Goal: Task Accomplishment & Management: Use online tool/utility

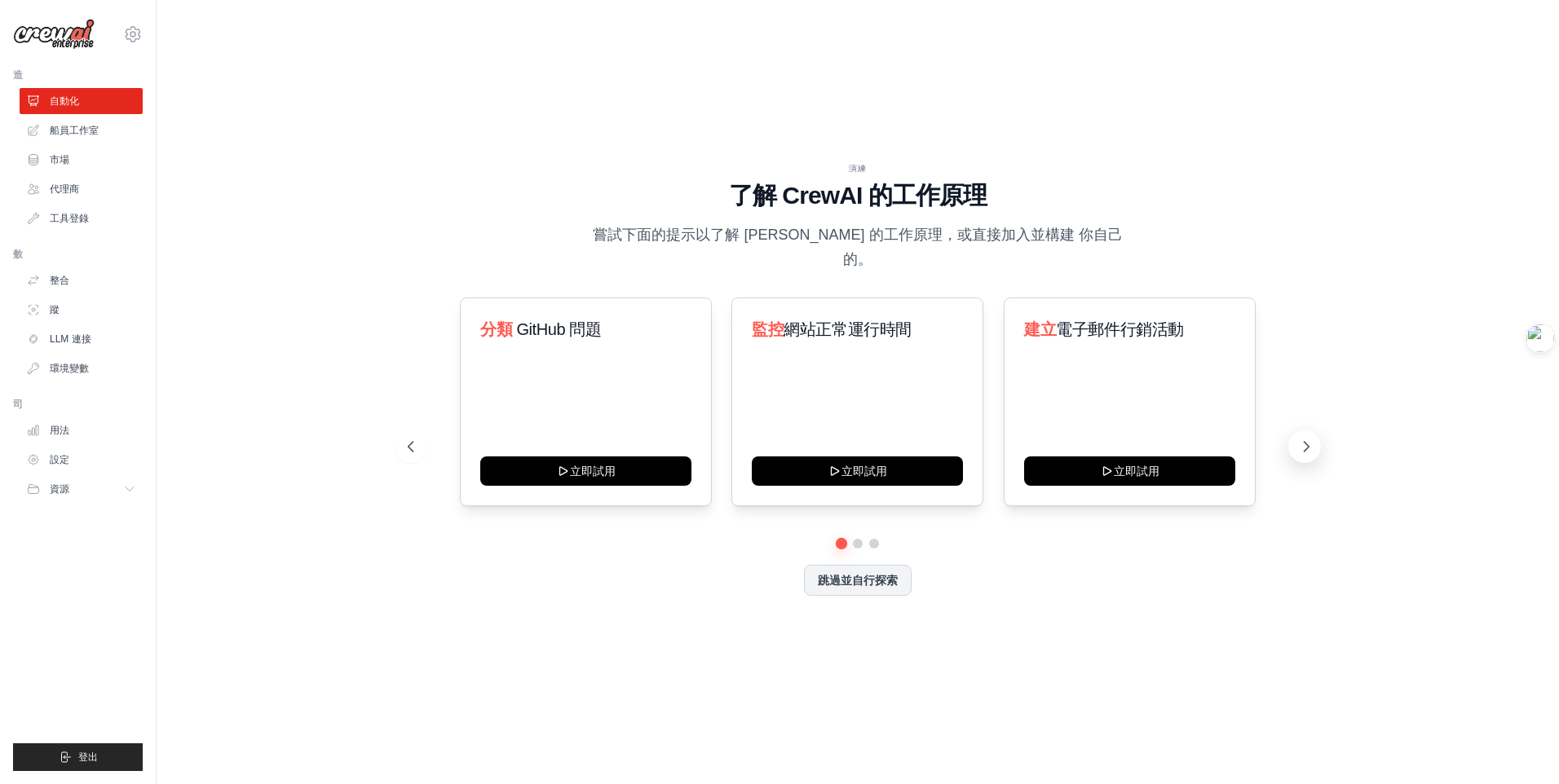
click at [1311, 439] on icon at bounding box center [1307, 447] width 17 height 17
click at [421, 433] on button at bounding box center [410, 446] width 32 height 32
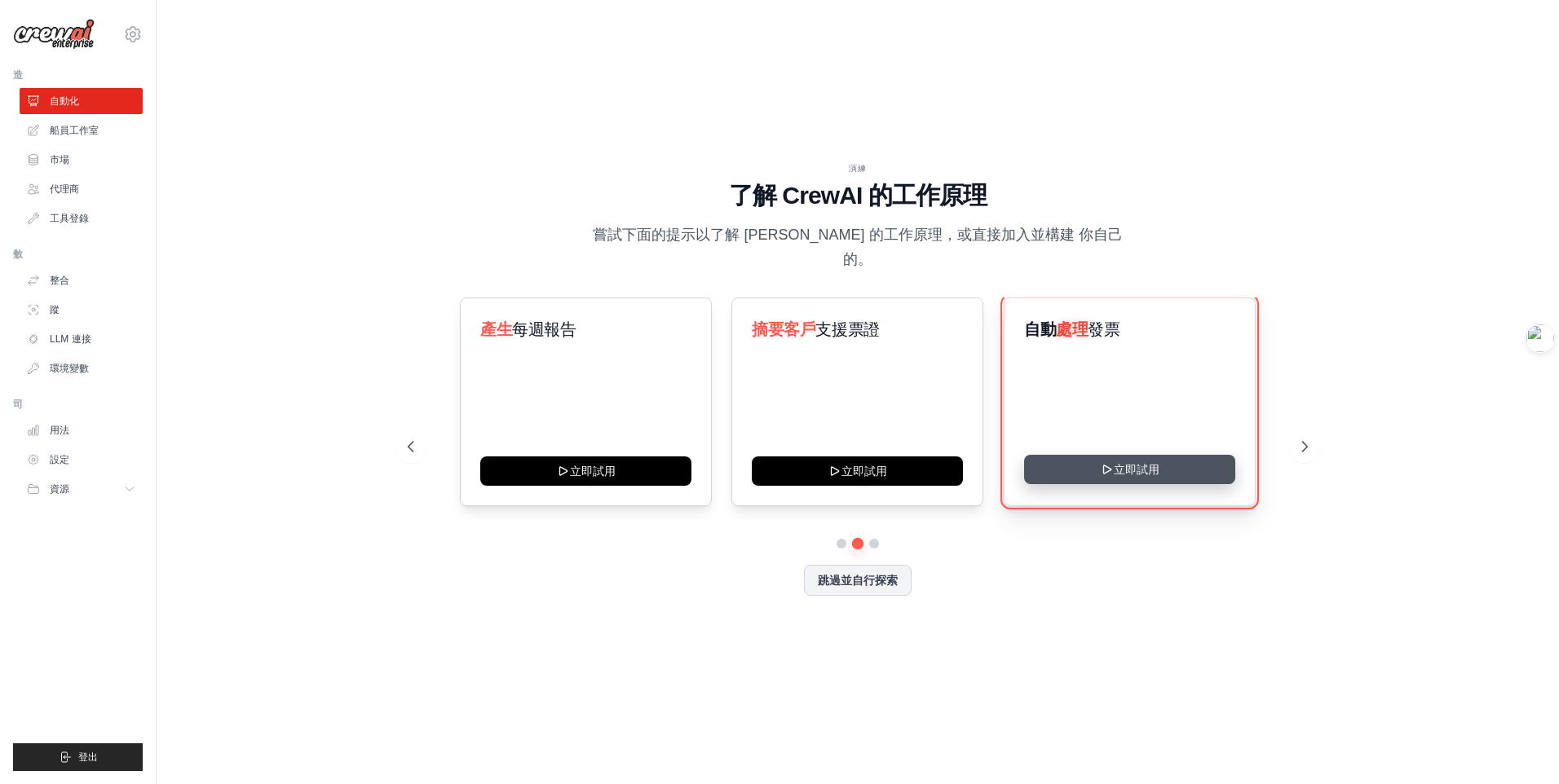
click at [1133, 455] on button "立即試用" at bounding box center [1130, 469] width 211 height 29
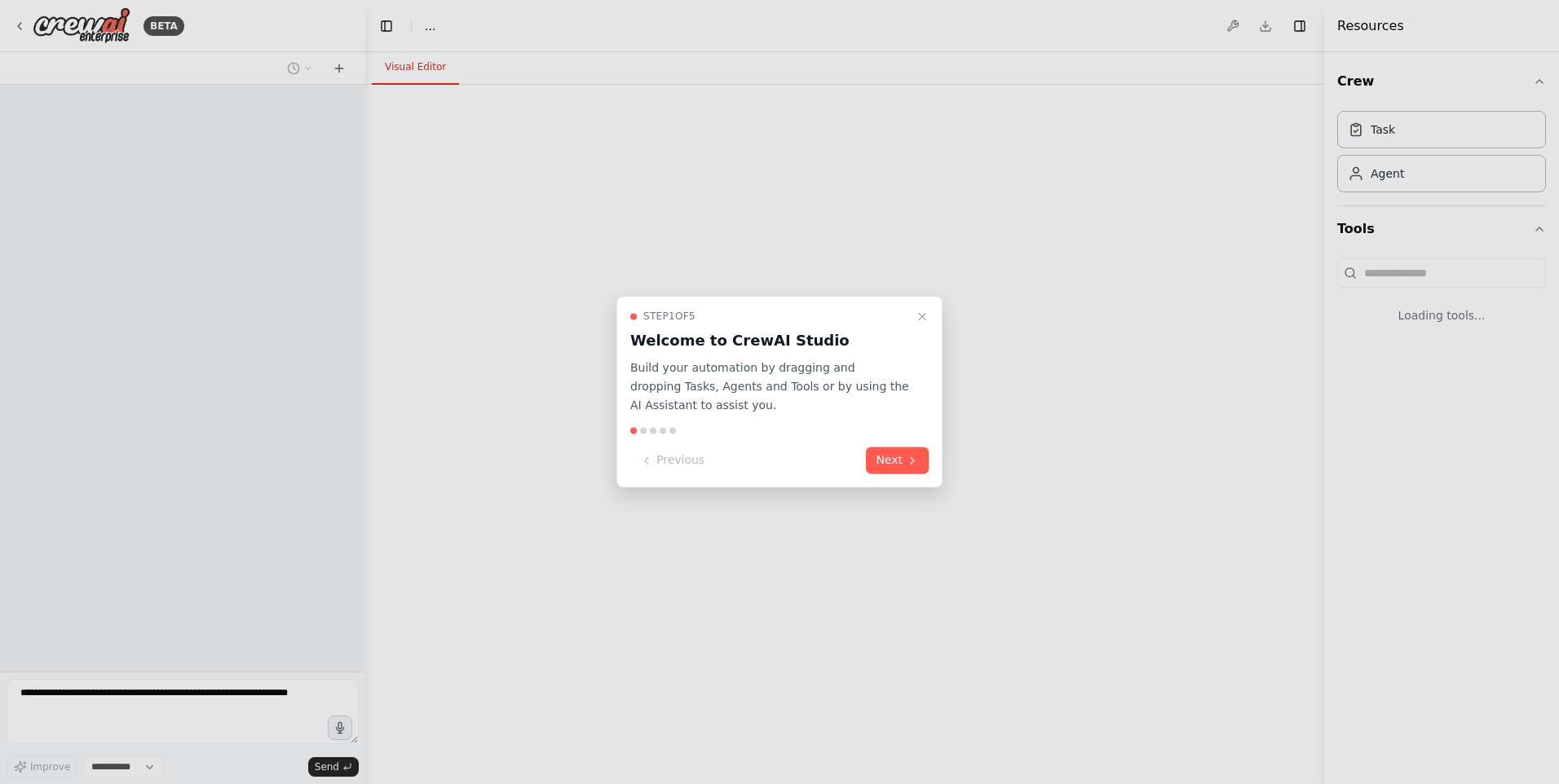
select select "****"
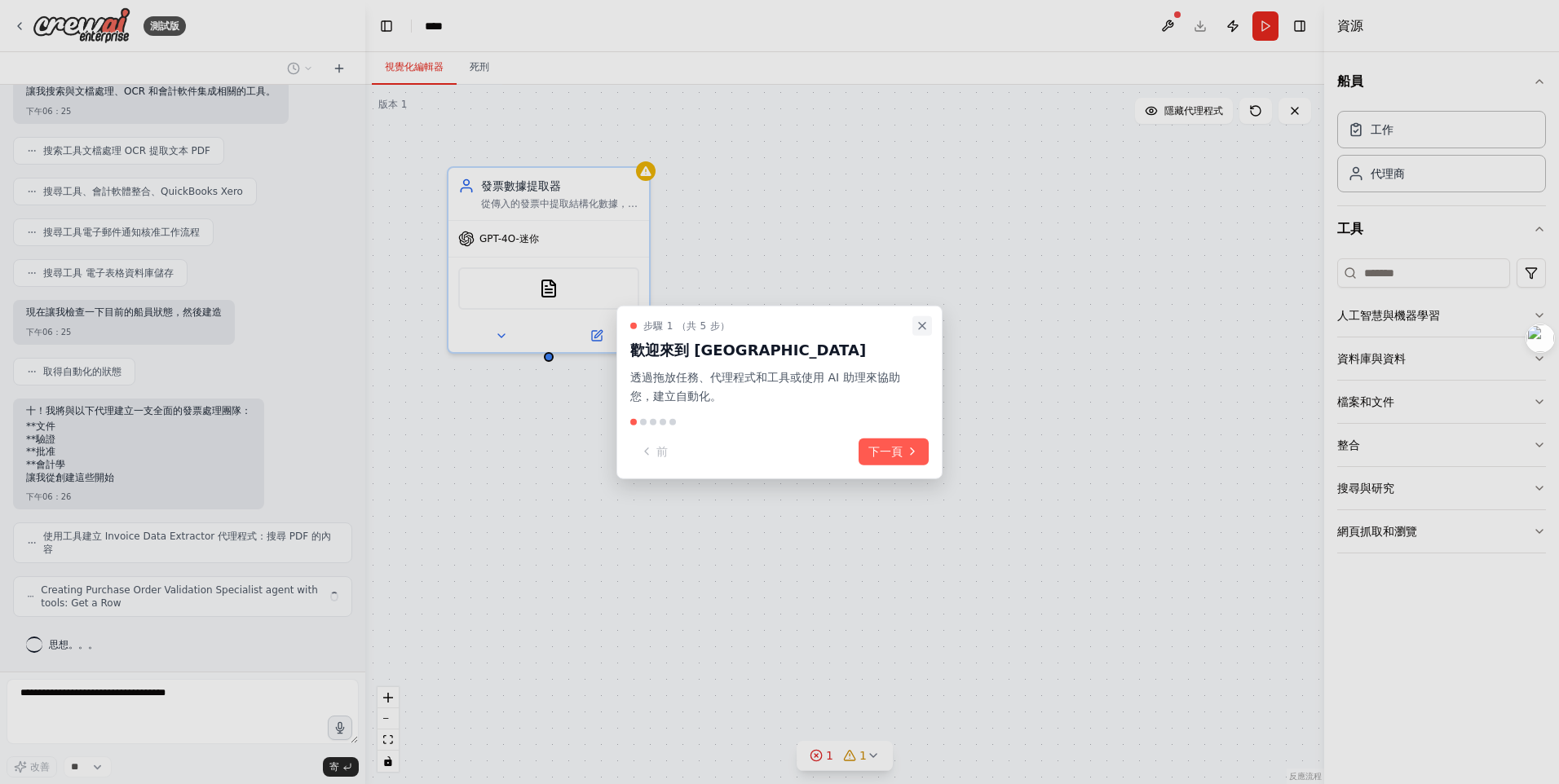
scroll to position [216, 0]
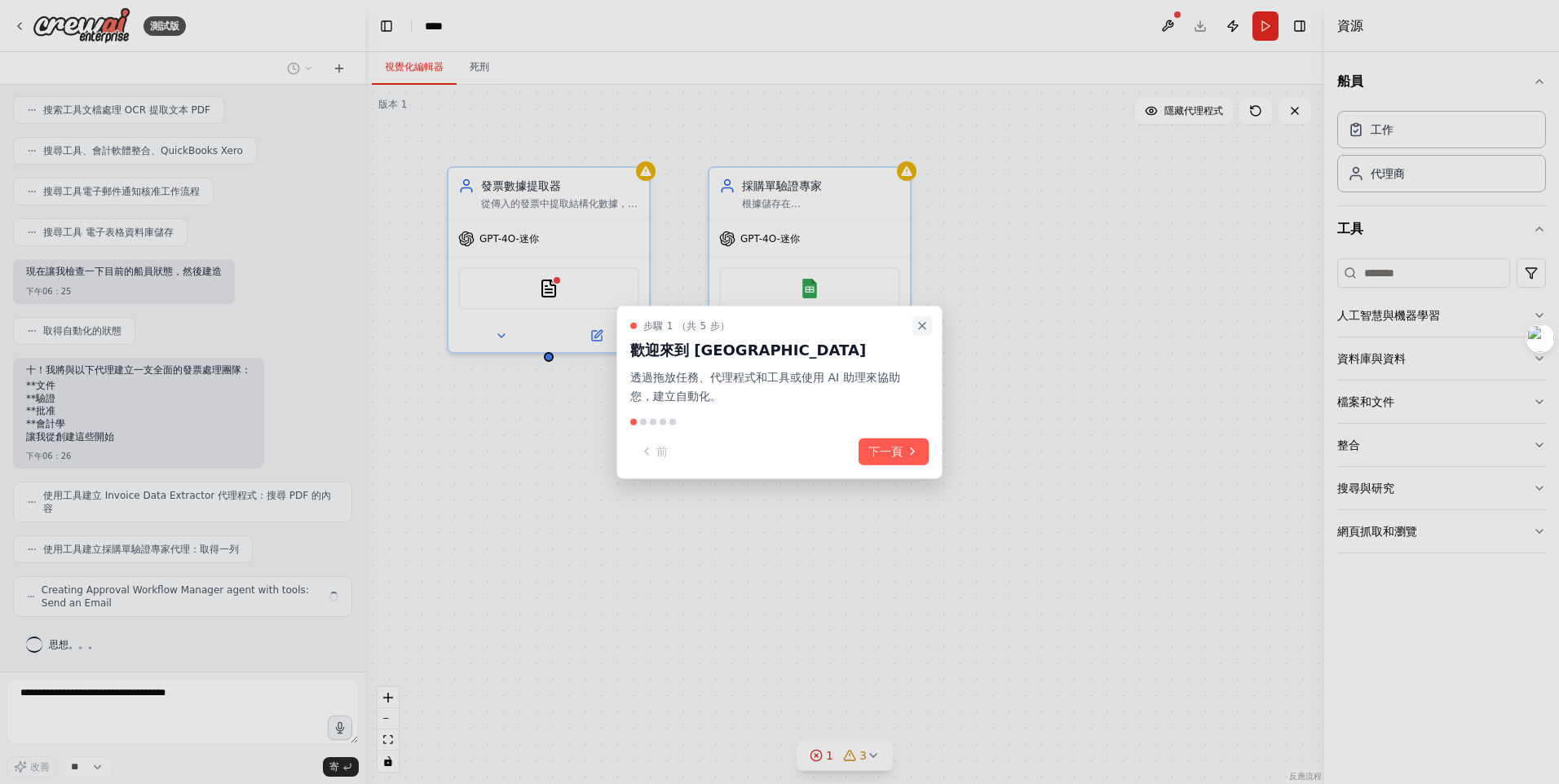
click at [920, 326] on icon "關閉逐步解說" at bounding box center [922, 326] width 13 height 13
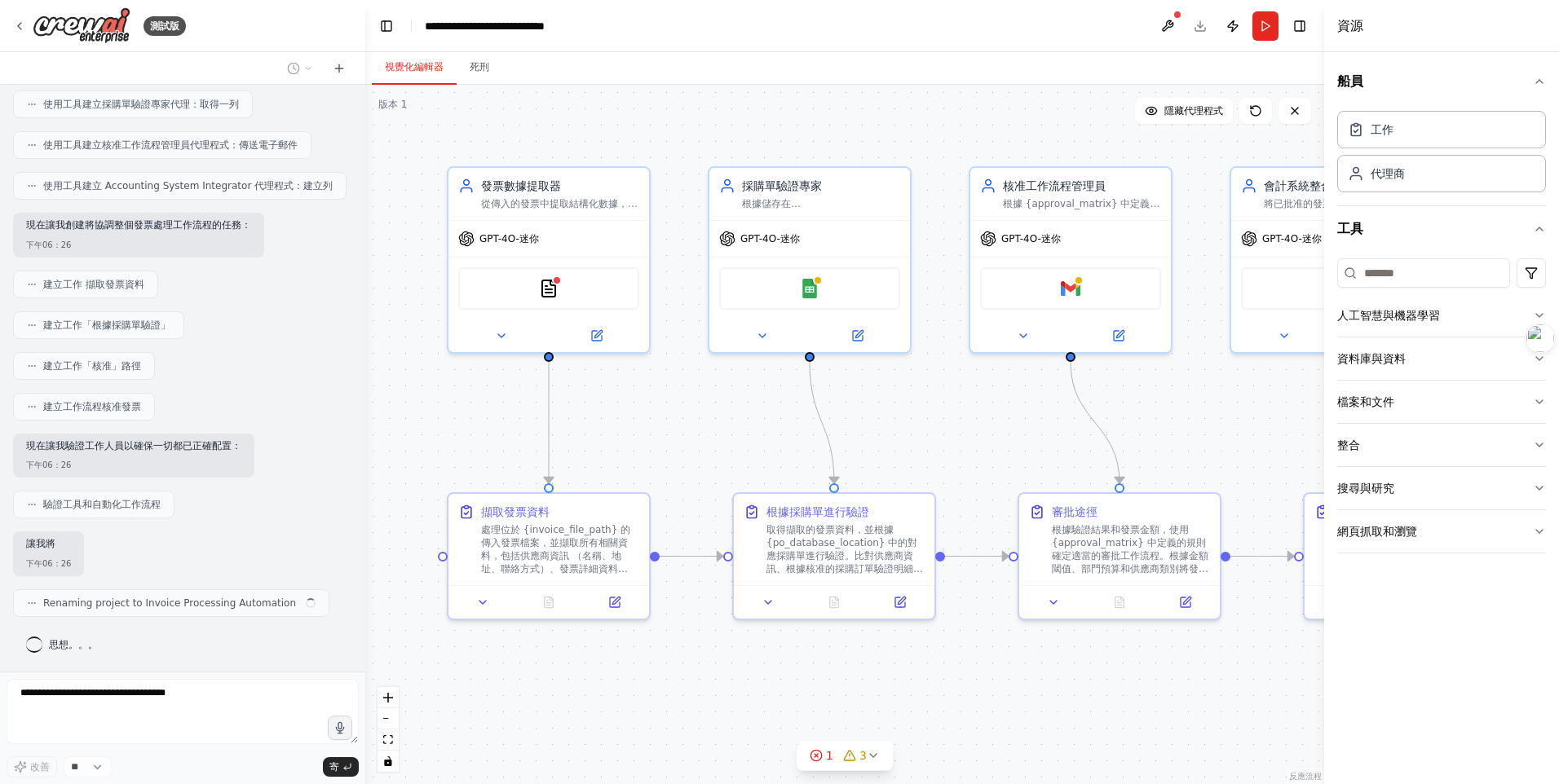
scroll to position [715, 0]
drag, startPoint x: 819, startPoint y: 757, endPoint x: 824, endPoint y: 709, distance: 48.3
click at [824, 718] on div "版本 1 Show Tools 隱藏代理程式 .deletable-edge-delete-btn { width: 20px; height: 20px; …" at bounding box center [845, 434] width 958 height 699
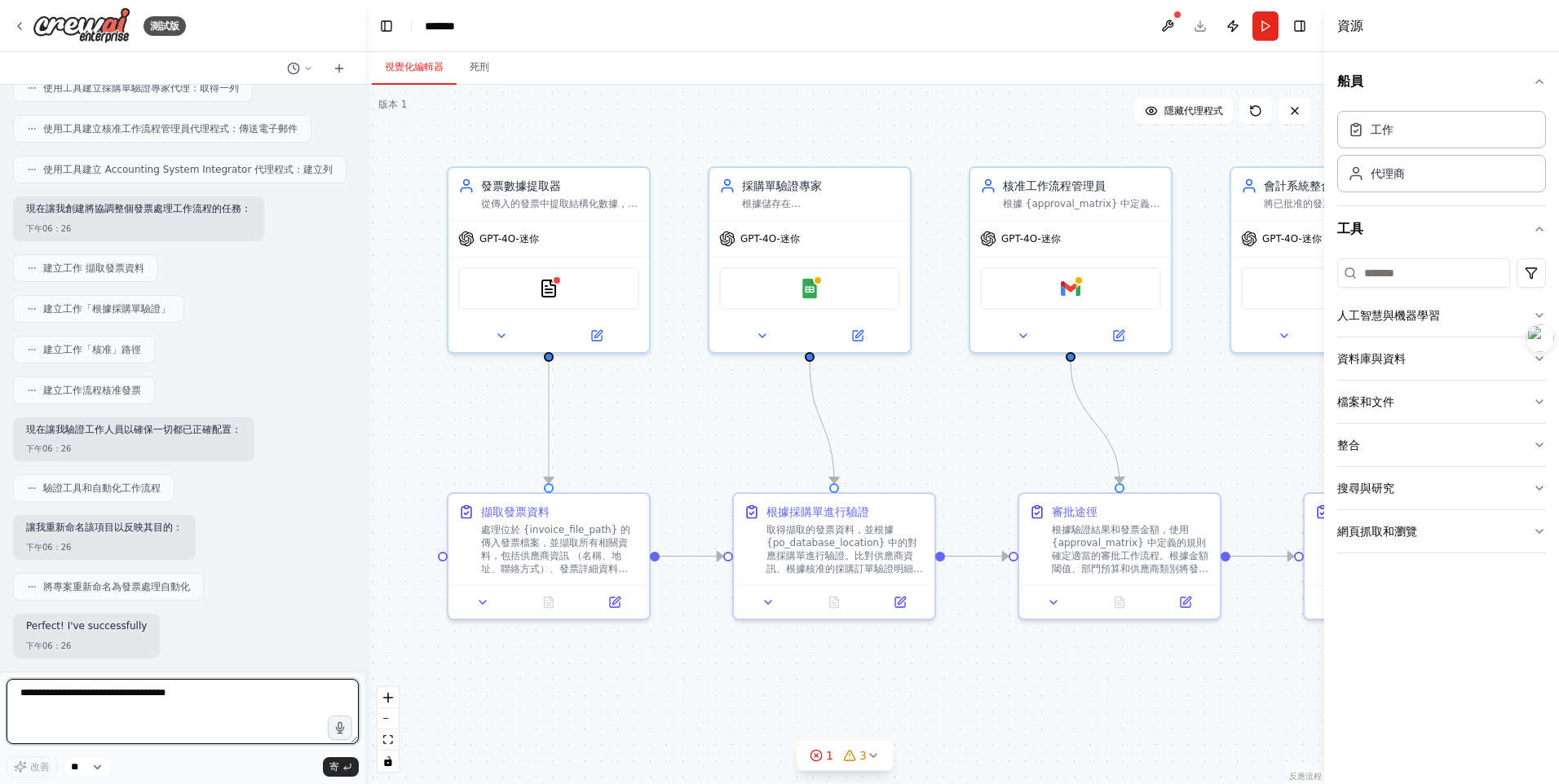
click at [836, 687] on div "測試版 建立一支團隊，從收到的發票中提取數據，根據採購訂單驗證信息，將批准路由給適當的經理，並與會計軟件集成以進行自動簿記。 下午06：25 ▶ 思考過程 我…" at bounding box center [779, 392] width 1559 height 784
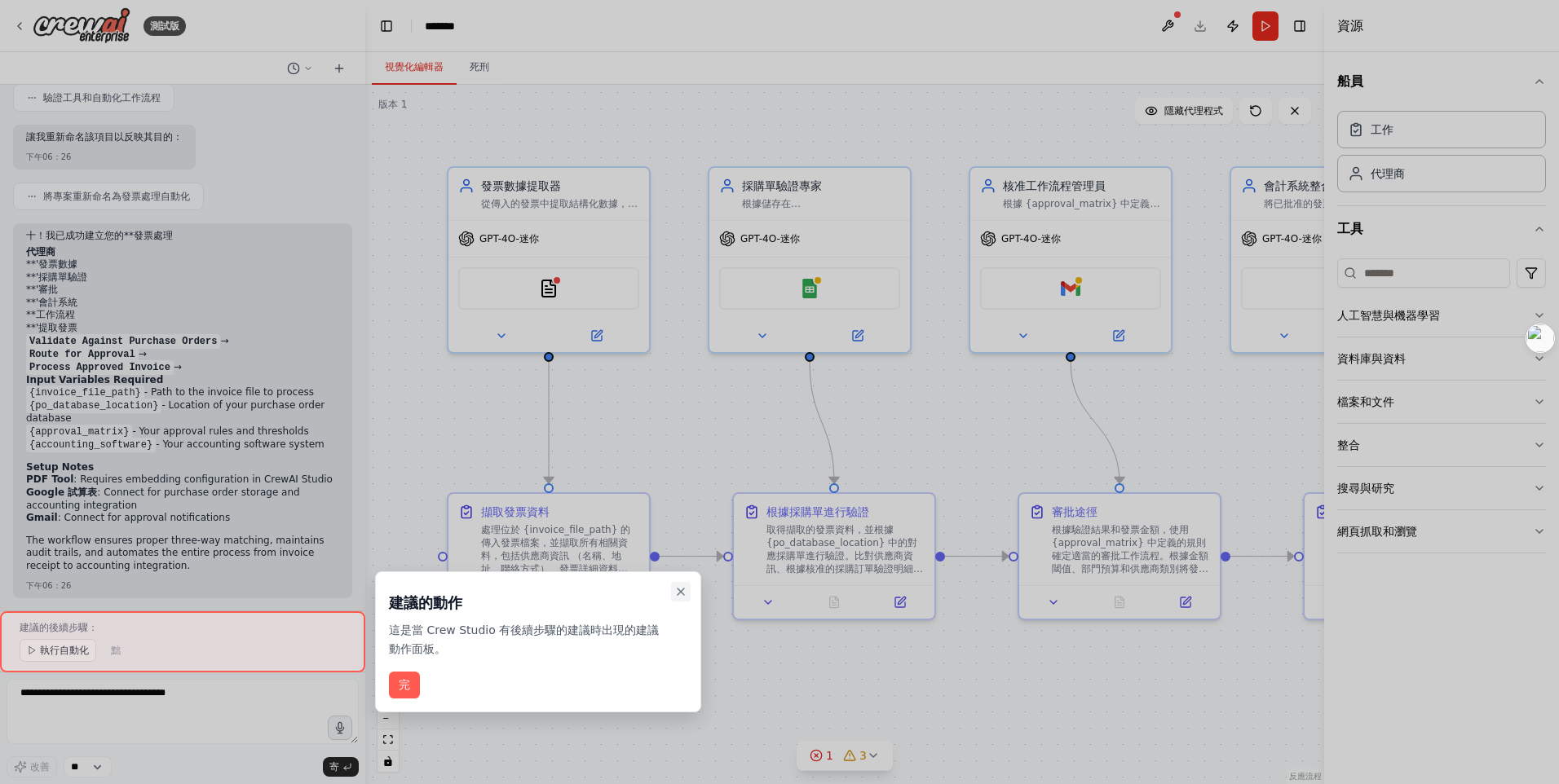
click at [683, 588] on icon "關閉逐步解說" at bounding box center [681, 592] width 13 height 13
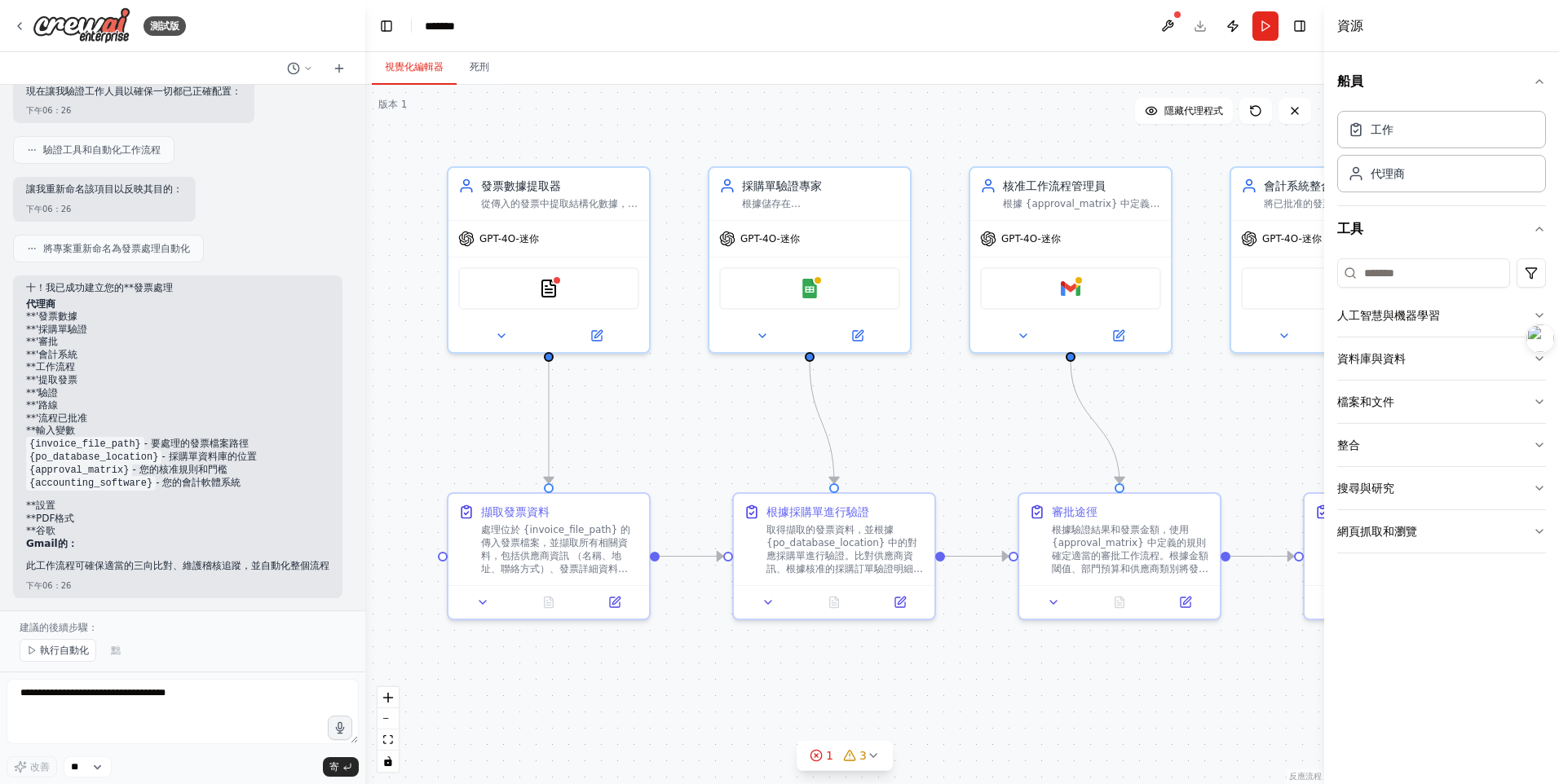
scroll to position [1082, 0]
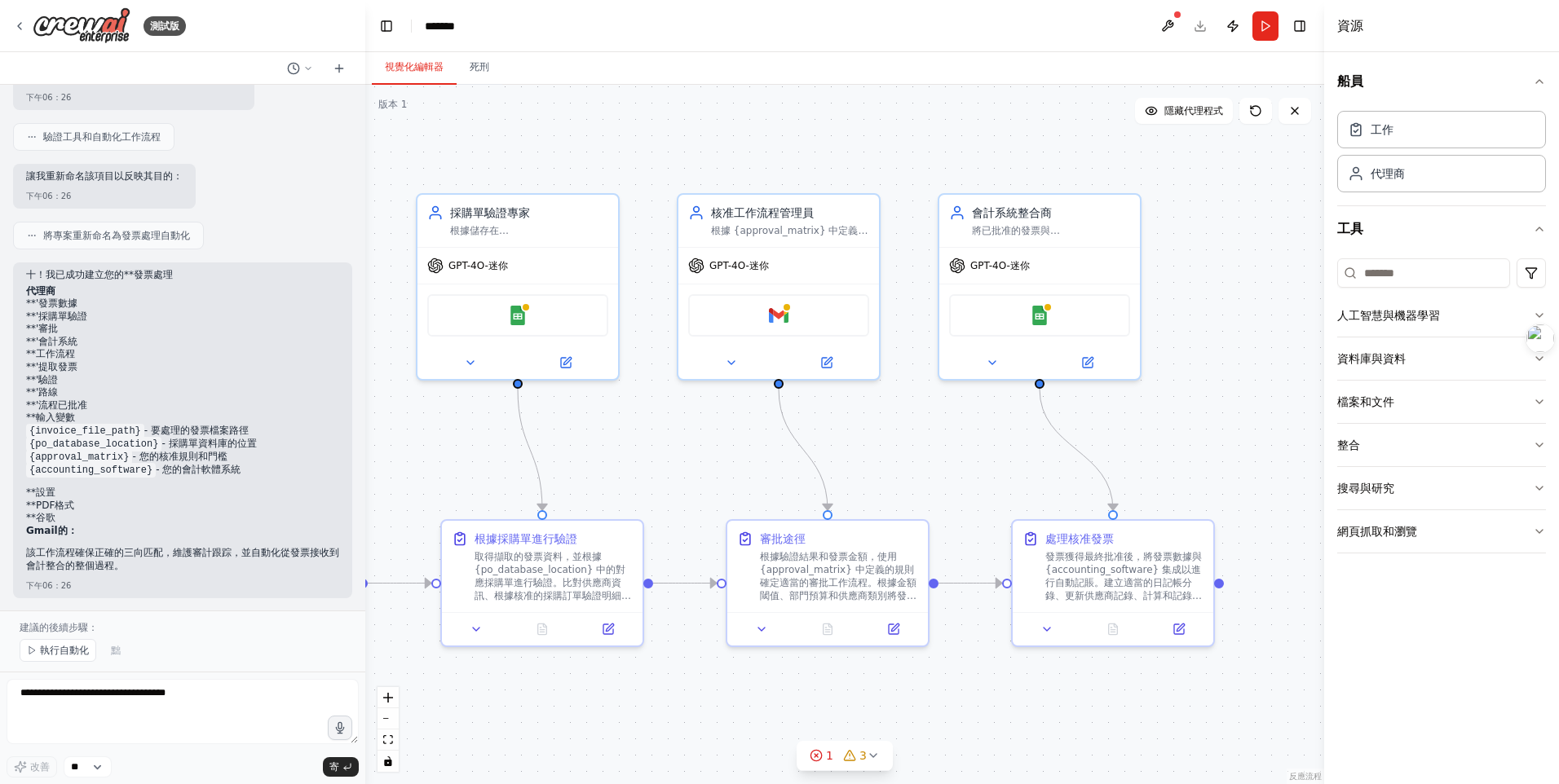
drag, startPoint x: 978, startPoint y: 453, endPoint x: 686, endPoint y: 480, distance: 293.2
click at [686, 480] on div ".deletable-edge-delete-btn { width: 20px; height: 20px; border: 0px solid #ffff…" at bounding box center [845, 434] width 958 height 699
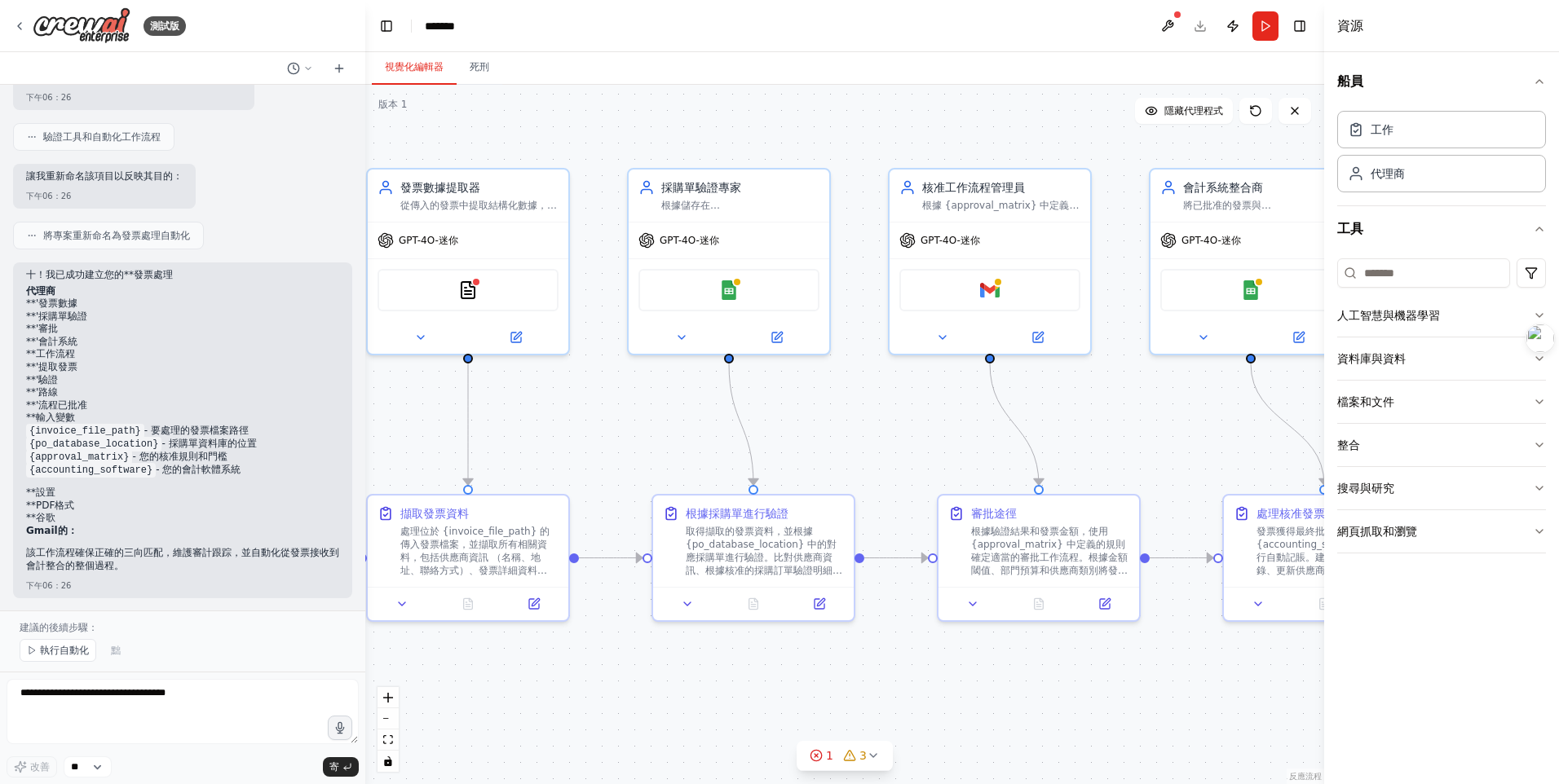
drag, startPoint x: 938, startPoint y: 445, endPoint x: 1149, endPoint y: 419, distance: 212.6
click at [1149, 419] on div ".deletable-edge-delete-btn { width: 20px; height: 20px; border: 0px solid #ffff…" at bounding box center [845, 434] width 958 height 699
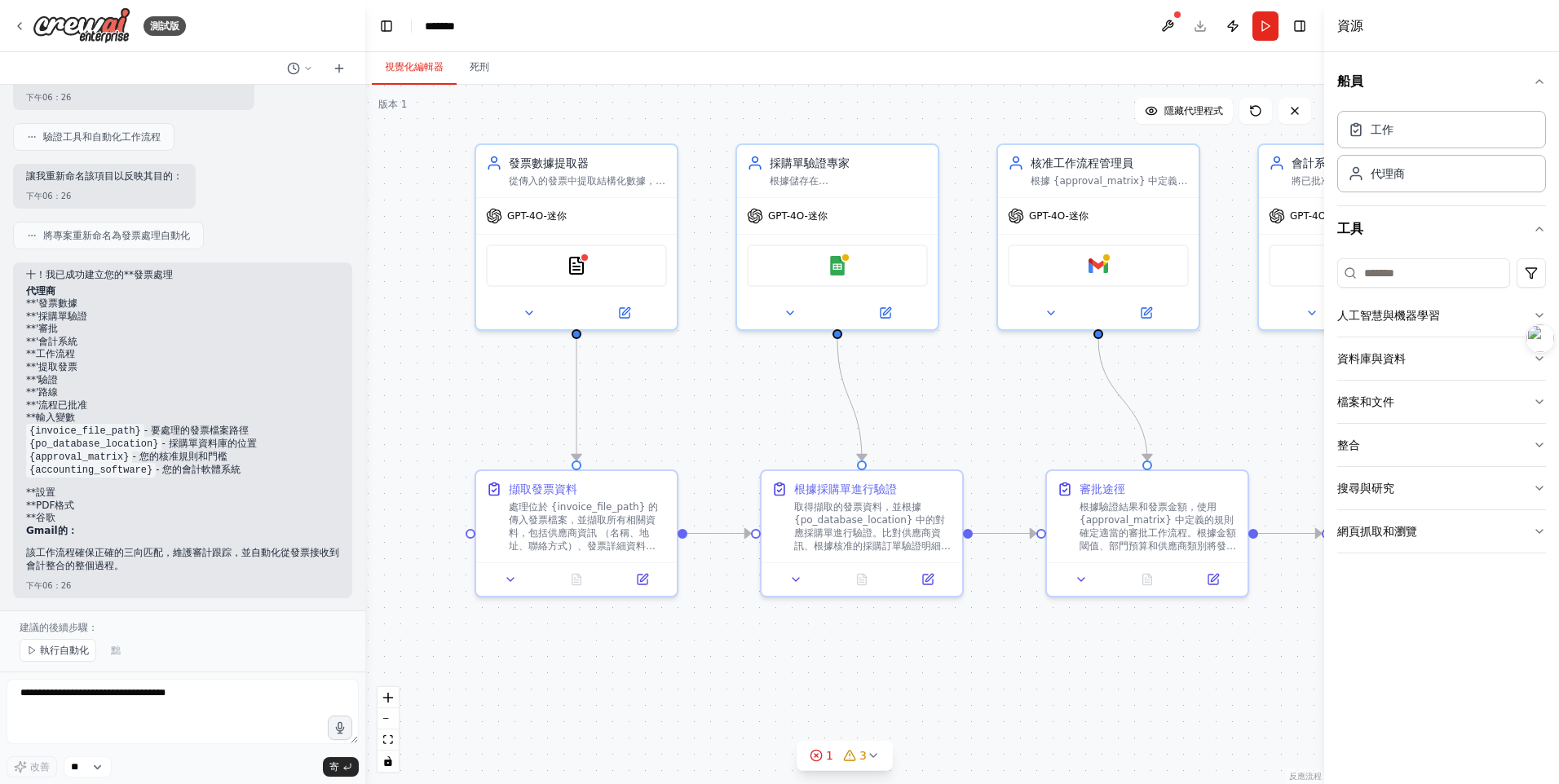
drag, startPoint x: 875, startPoint y: 442, endPoint x: 1016, endPoint y: 405, distance: 145.8
click at [1016, 405] on div ".deletable-edge-delete-btn { width: 20px; height: 20px; border: 0px solid #ffff…" at bounding box center [845, 434] width 958 height 699
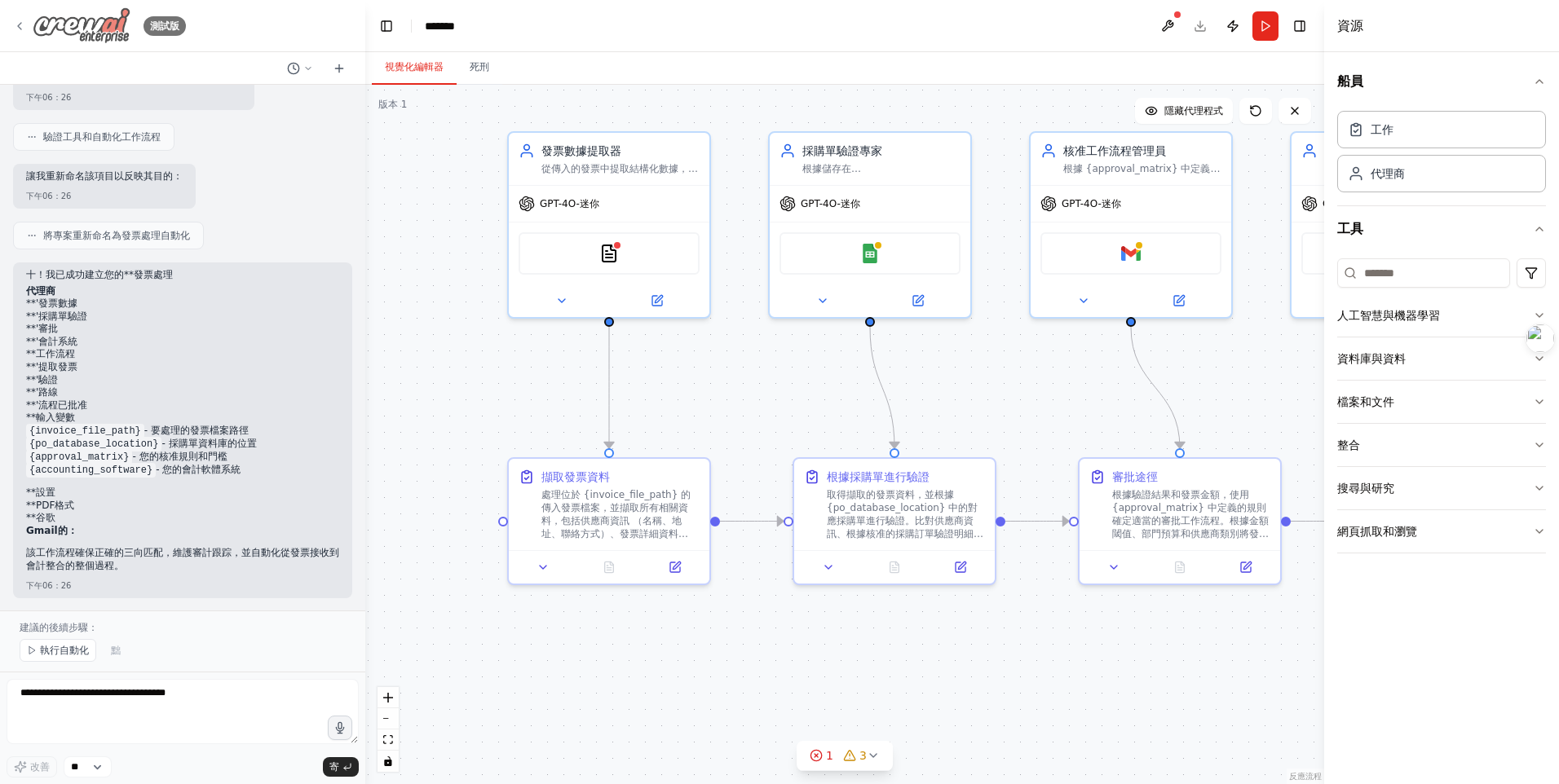
click at [25, 22] on icon at bounding box center [20, 27] width 13 height 13
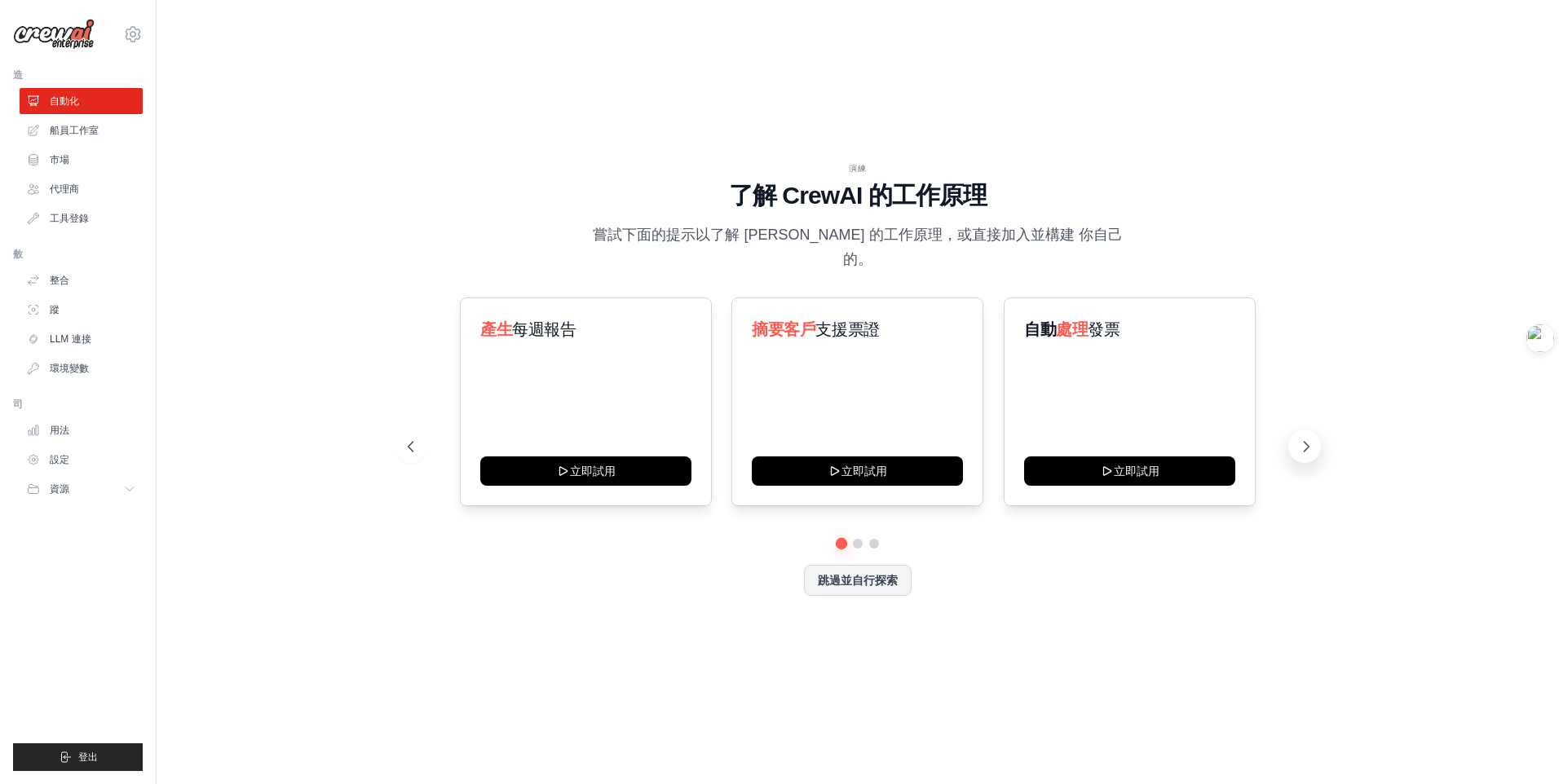
click at [1316, 432] on button at bounding box center [1304, 446] width 32 height 32
click at [1316, 433] on button at bounding box center [1304, 446] width 32 height 32
click at [63, 431] on font "用法" at bounding box center [61, 430] width 20 height 13
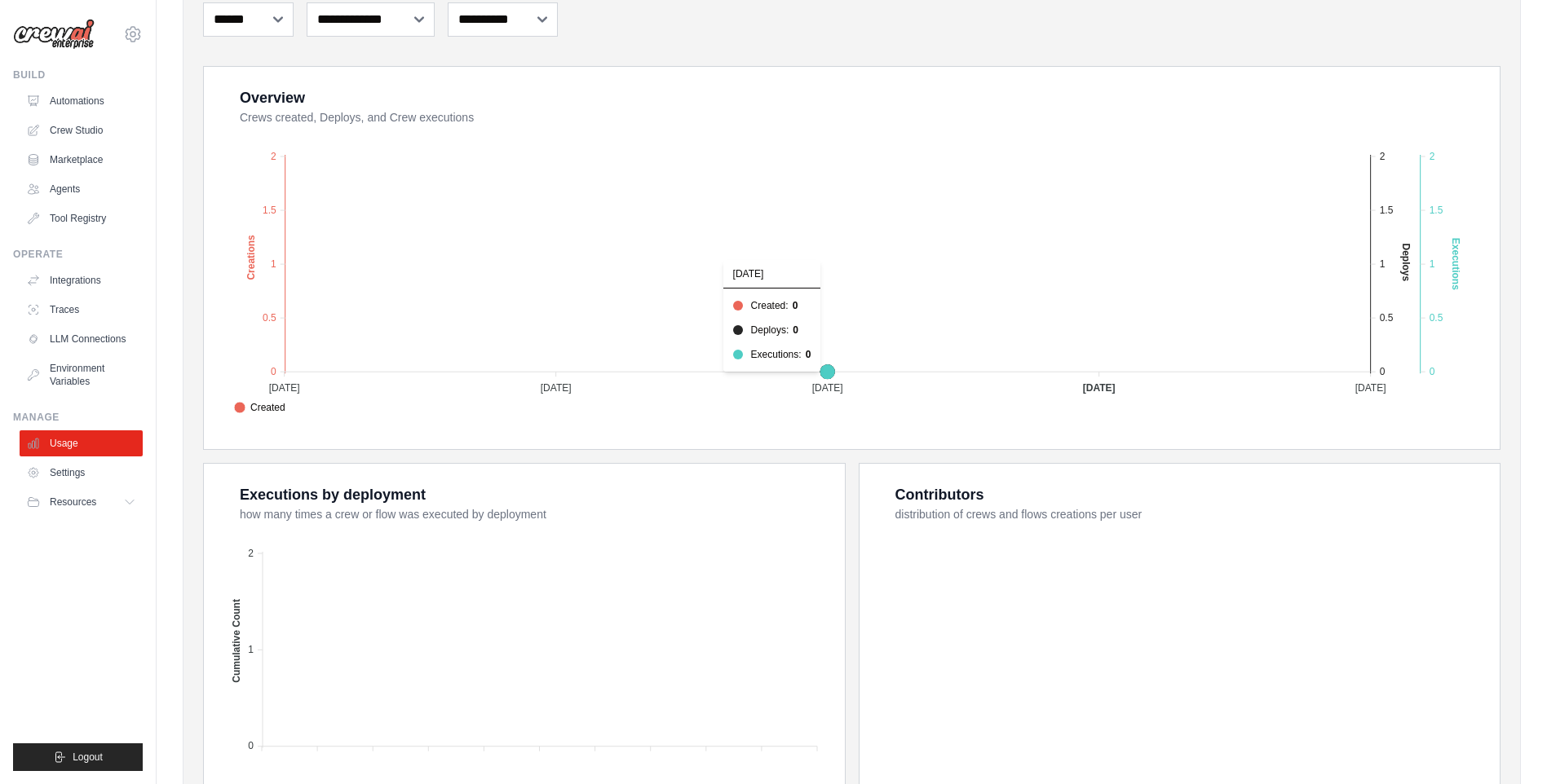
scroll to position [244, 0]
drag, startPoint x: 719, startPoint y: 37, endPoint x: 30, endPoint y: 550, distance: 859.0
click at [30, 550] on ul "Build Automations Crew Studio Marketplace Agents" at bounding box center [78, 419] width 130 height 703
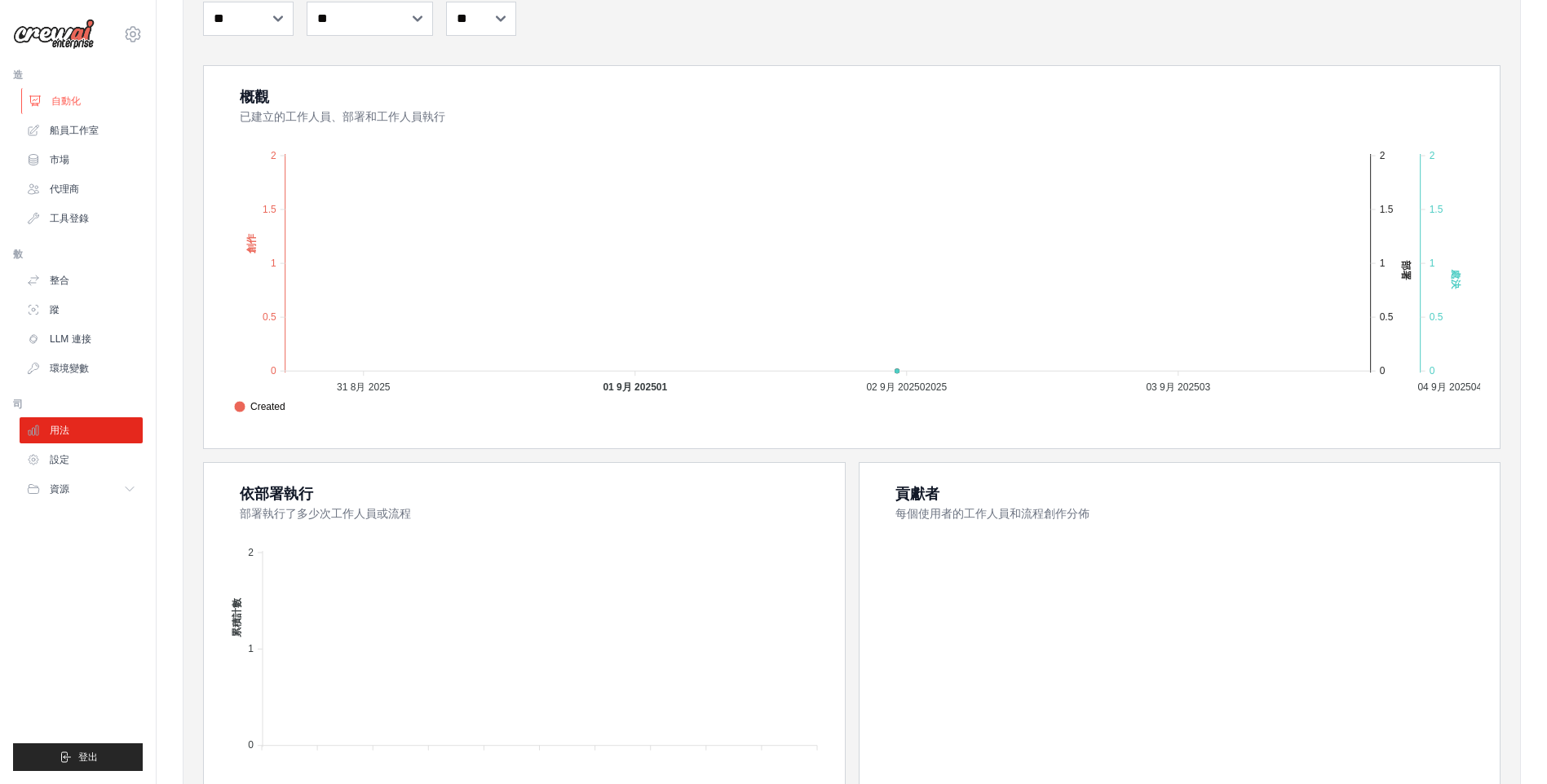
click at [60, 103] on font "自動化" at bounding box center [66, 101] width 29 height 13
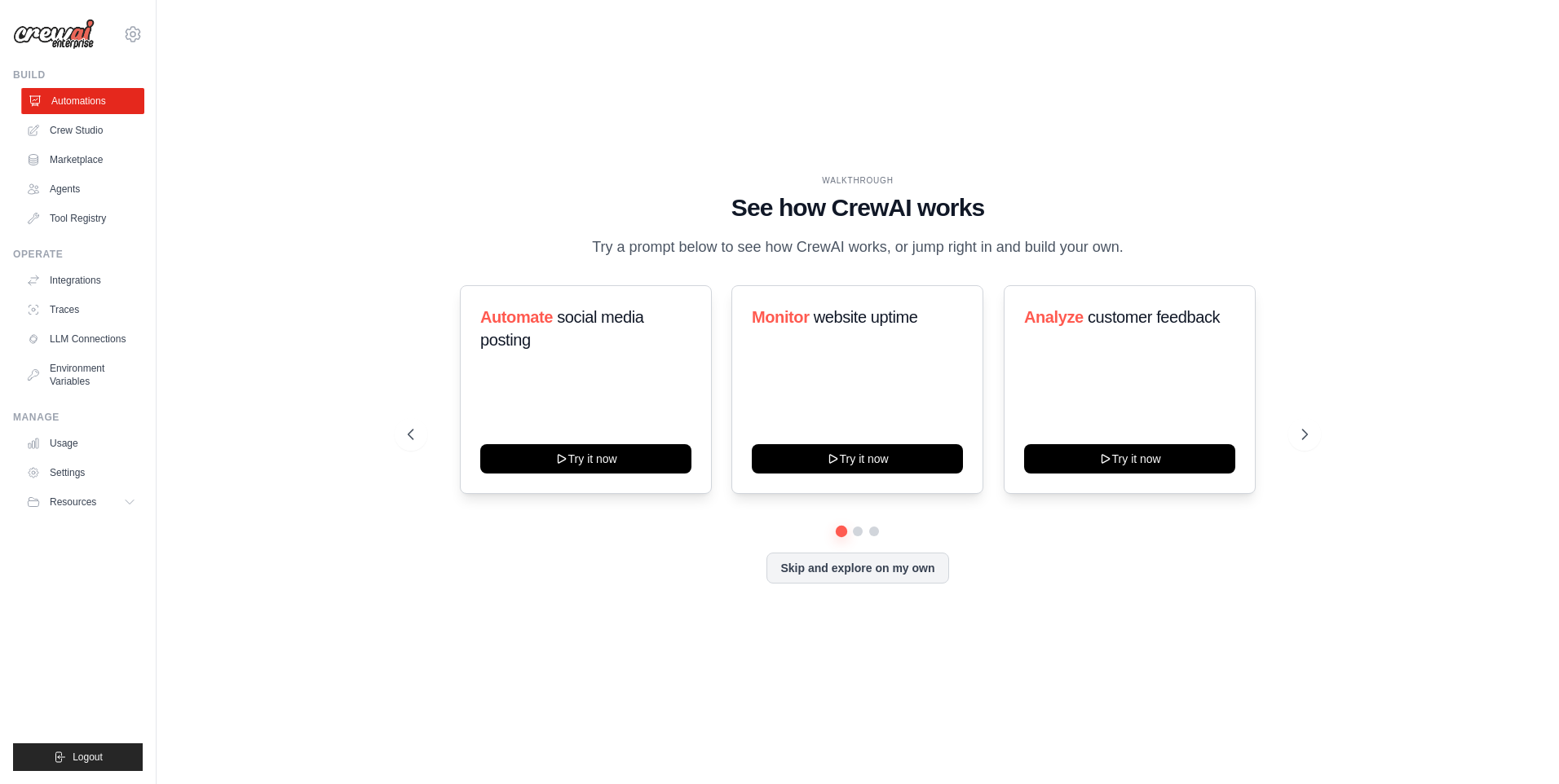
click at [86, 98] on link "Automations" at bounding box center [83, 100] width 123 height 26
click at [913, 571] on button "Skip and explore on my own" at bounding box center [857, 566] width 182 height 31
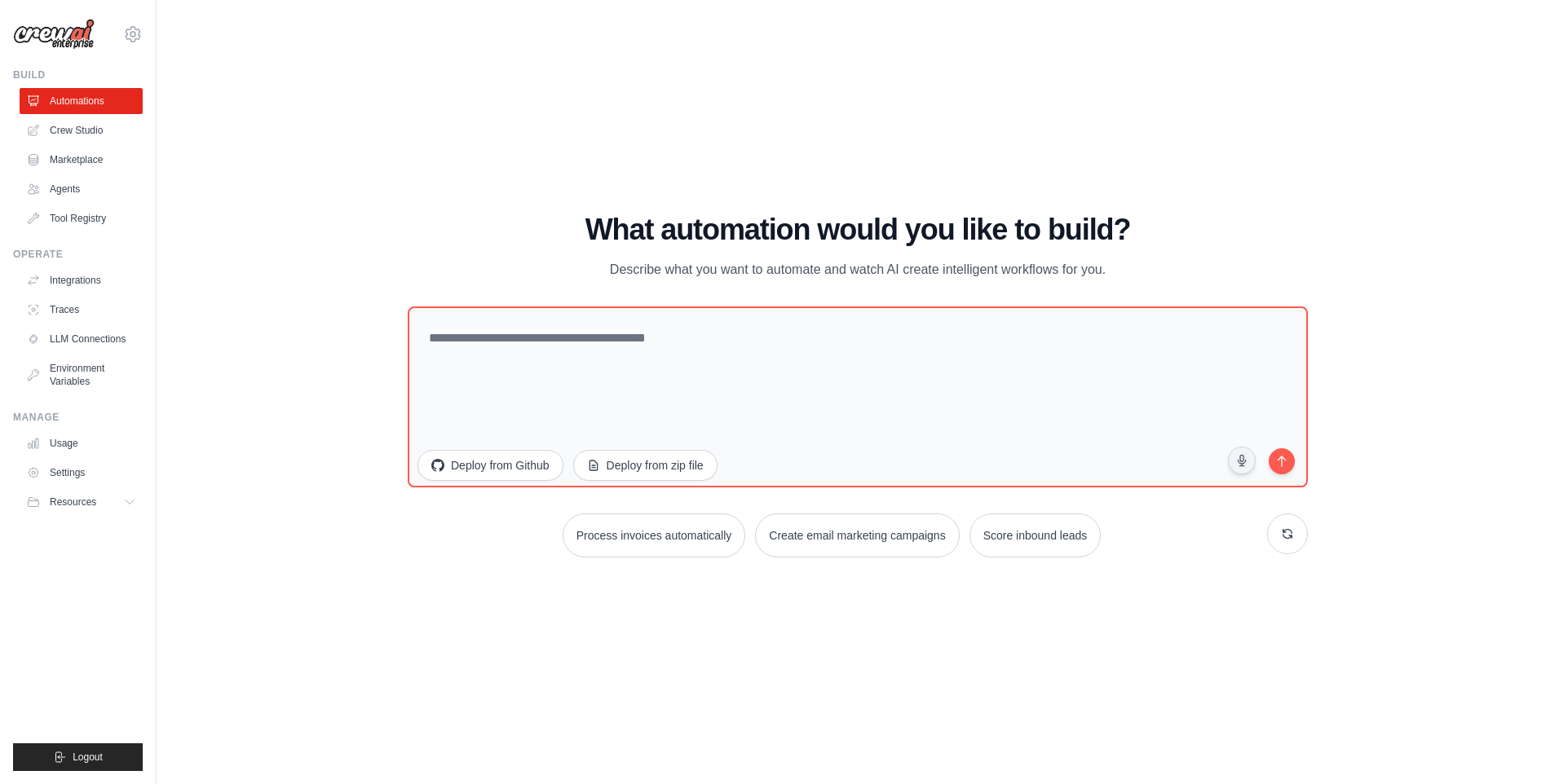
drag, startPoint x: 421, startPoint y: 235, endPoint x: 1195, endPoint y: 25, distance: 802.0
click at [1177, 40] on div "WALKTHROUGH See how CrewAI works Try a prompt below to see how CrewAI works, or…" at bounding box center [857, 392] width 1350 height 752
click at [1398, 103] on div "WALKTHROUGH See how CrewAI works Try a prompt below to see how CrewAI works, or…" at bounding box center [857, 392] width 1350 height 752
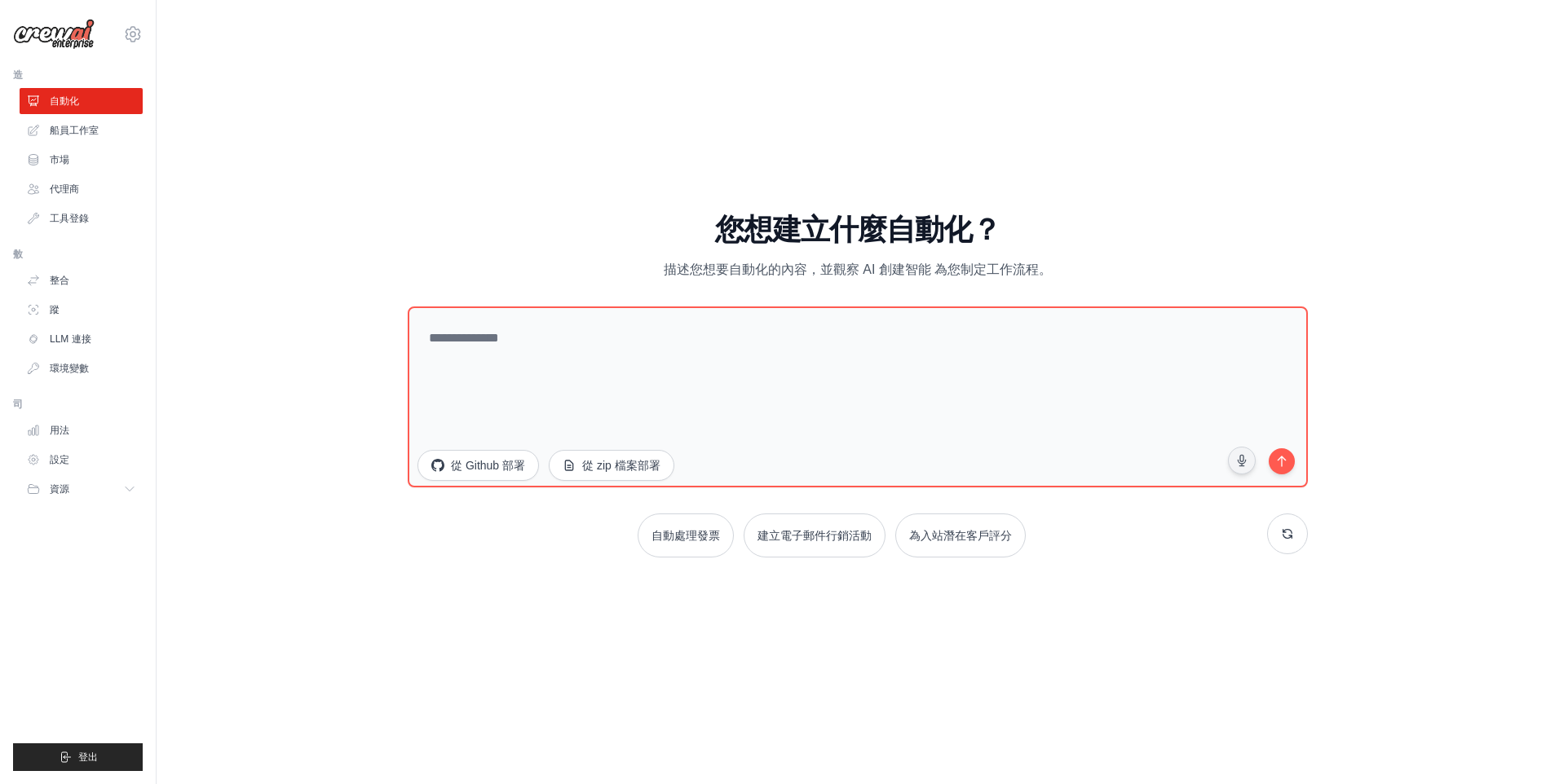
click at [1307, 112] on div "WALKTHROUGH See how CrewAI works Try a prompt below to see how CrewAI works, or…" at bounding box center [857, 392] width 1350 height 752
click at [1529, 79] on div "WALKTHROUGH See how CrewAI works Try a prompt below to see how CrewAI works, or…" at bounding box center [857, 392] width 1350 height 752
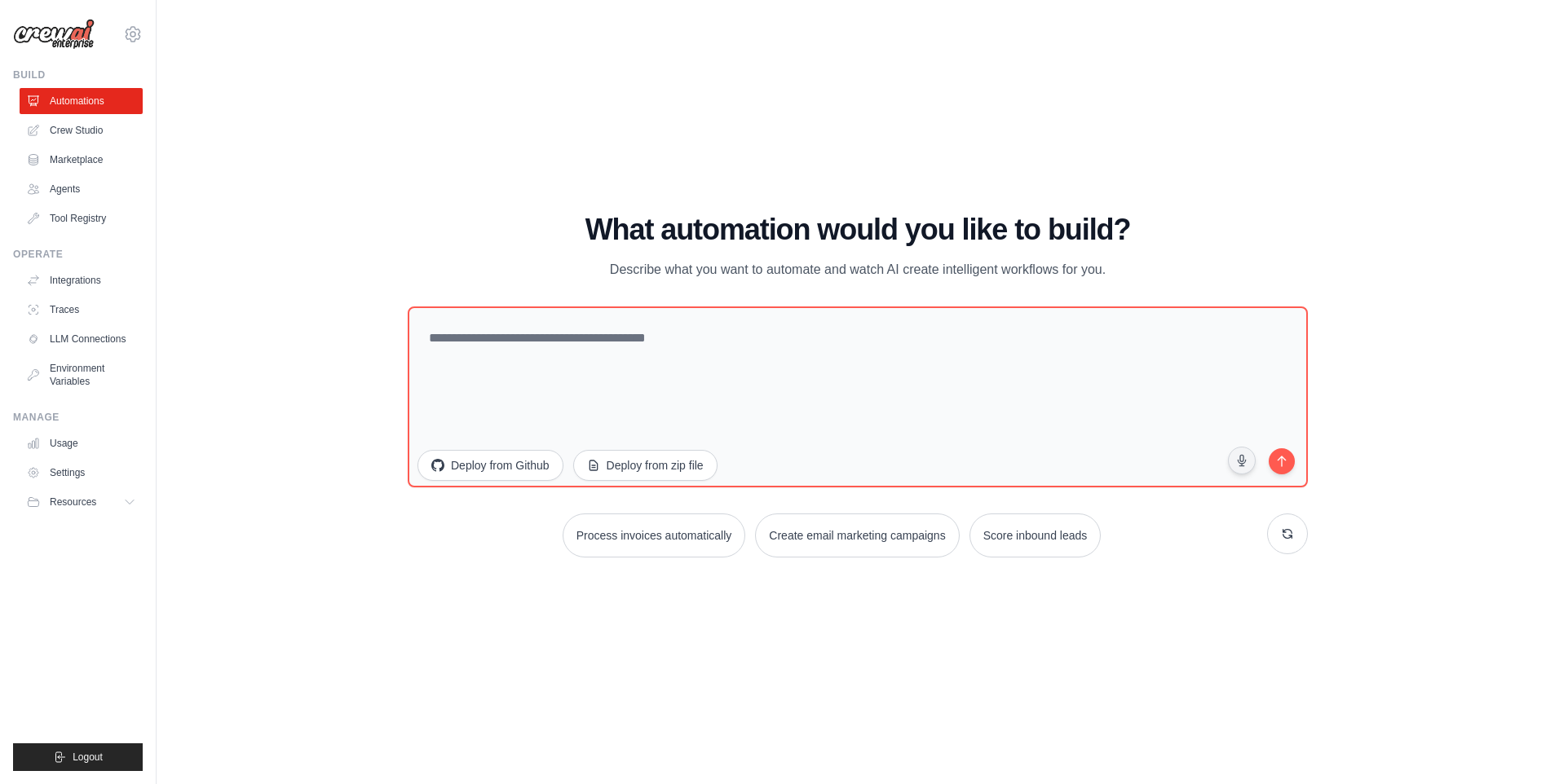
click at [1322, 60] on div "WALKTHROUGH See how CrewAI works Try a prompt below to see how CrewAI works, or…" at bounding box center [857, 392] width 1350 height 752
click at [974, 32] on div "WALKTHROUGH See how CrewAI works Try a prompt below to see how CrewAI works, or…" at bounding box center [857, 392] width 1350 height 752
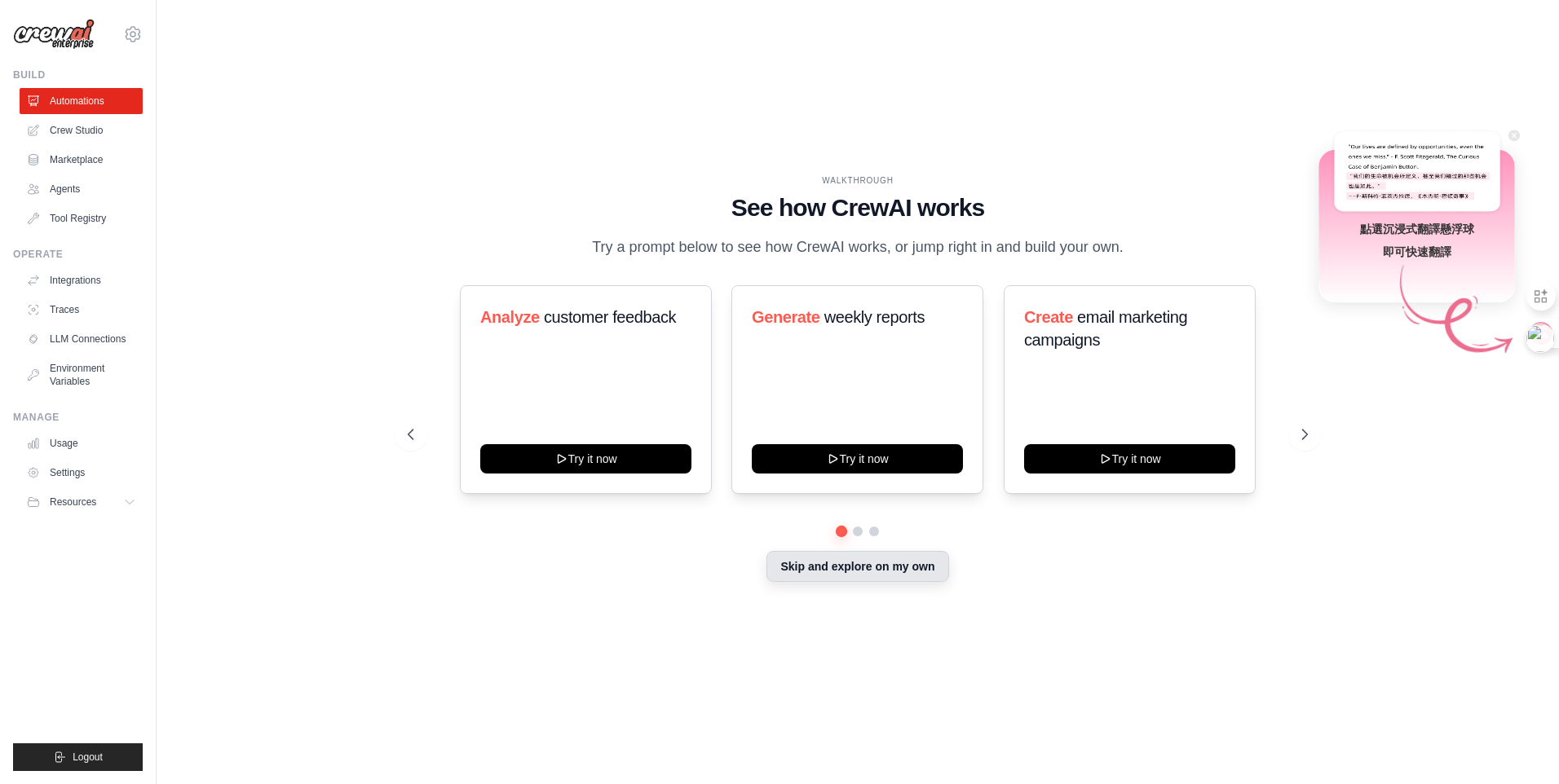
click at [884, 558] on button "Skip and explore on my own" at bounding box center [857, 566] width 182 height 31
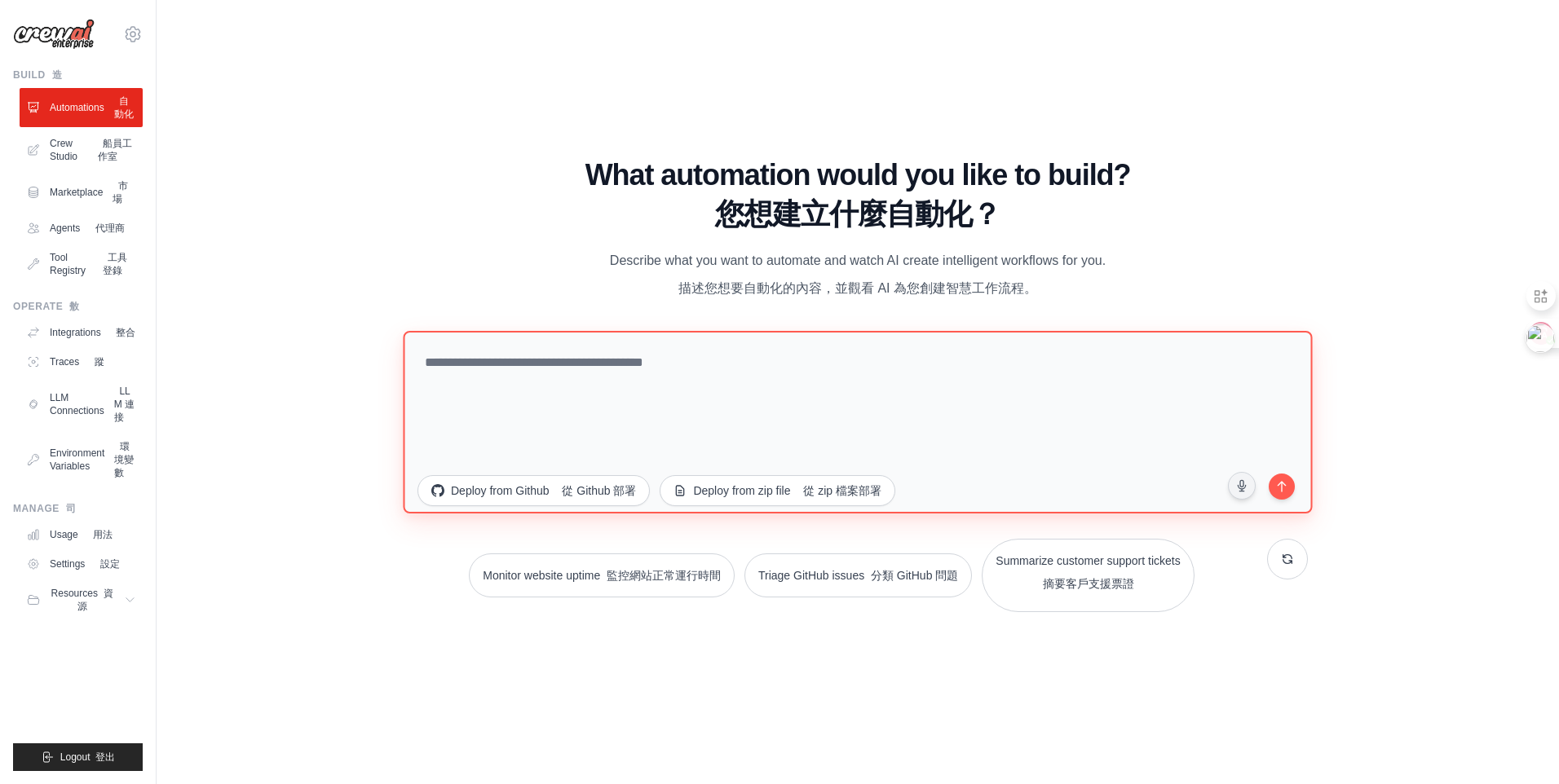
click at [576, 373] on textarea at bounding box center [857, 423] width 909 height 183
